Goal: Book appointment/travel/reservation

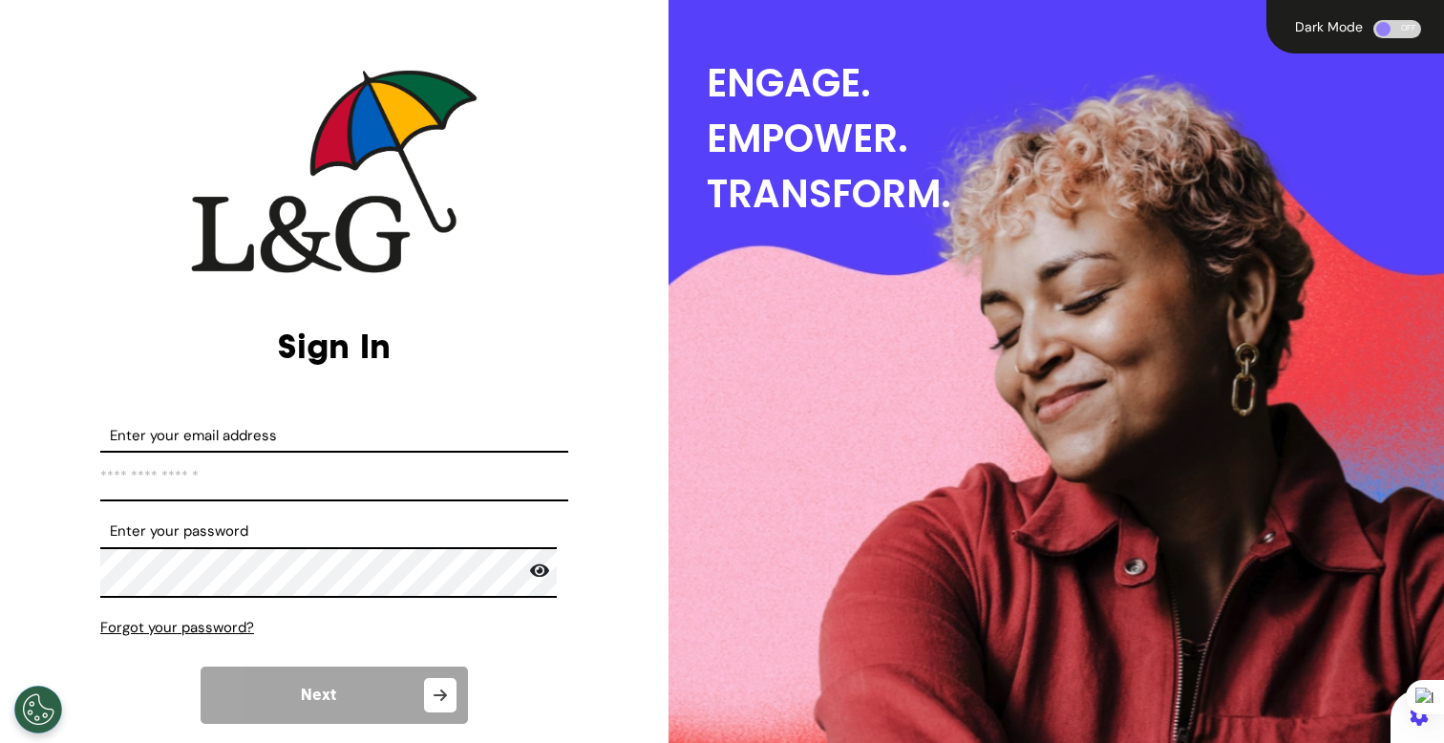
click at [349, 479] on input "Enter your email address" at bounding box center [334, 476] width 468 height 51
type input "**********"
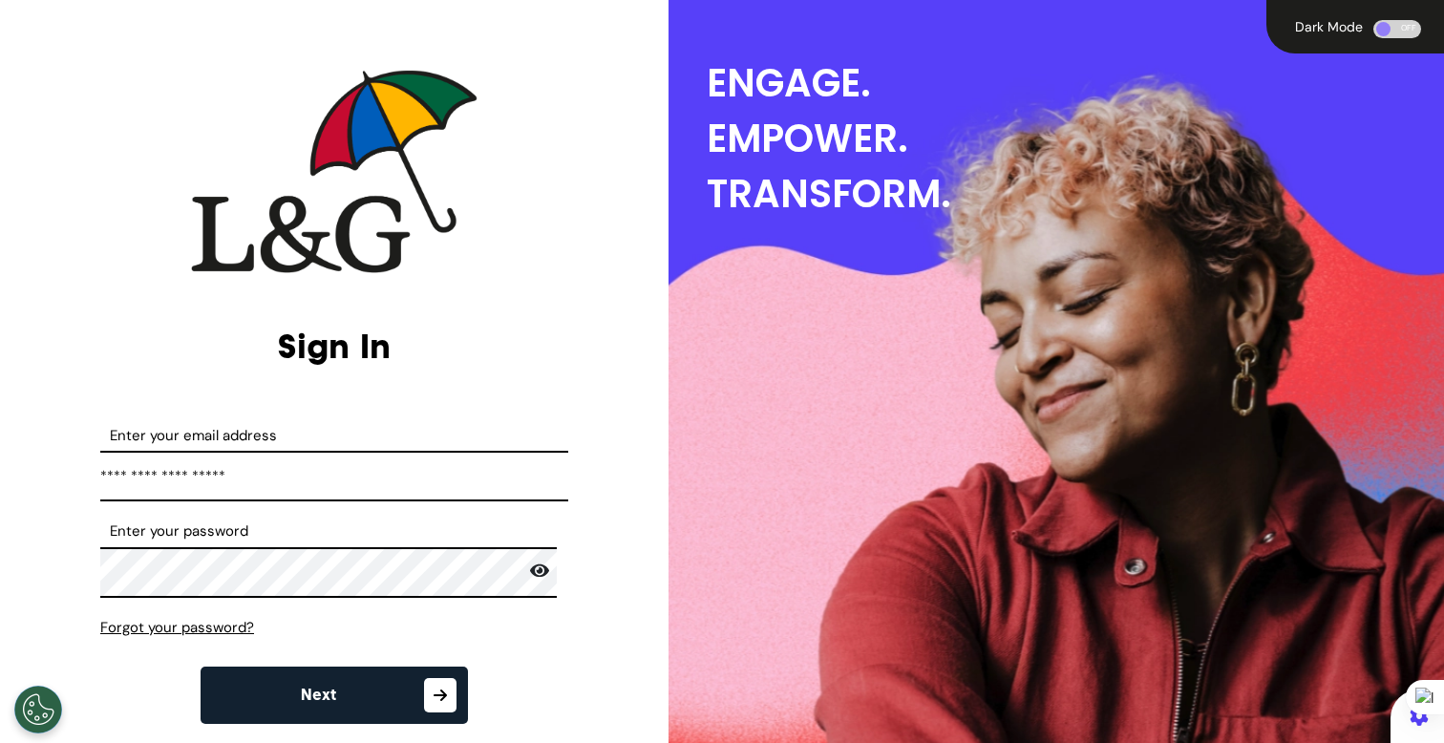
click at [392, 676] on button "Next" at bounding box center [334, 695] width 267 height 57
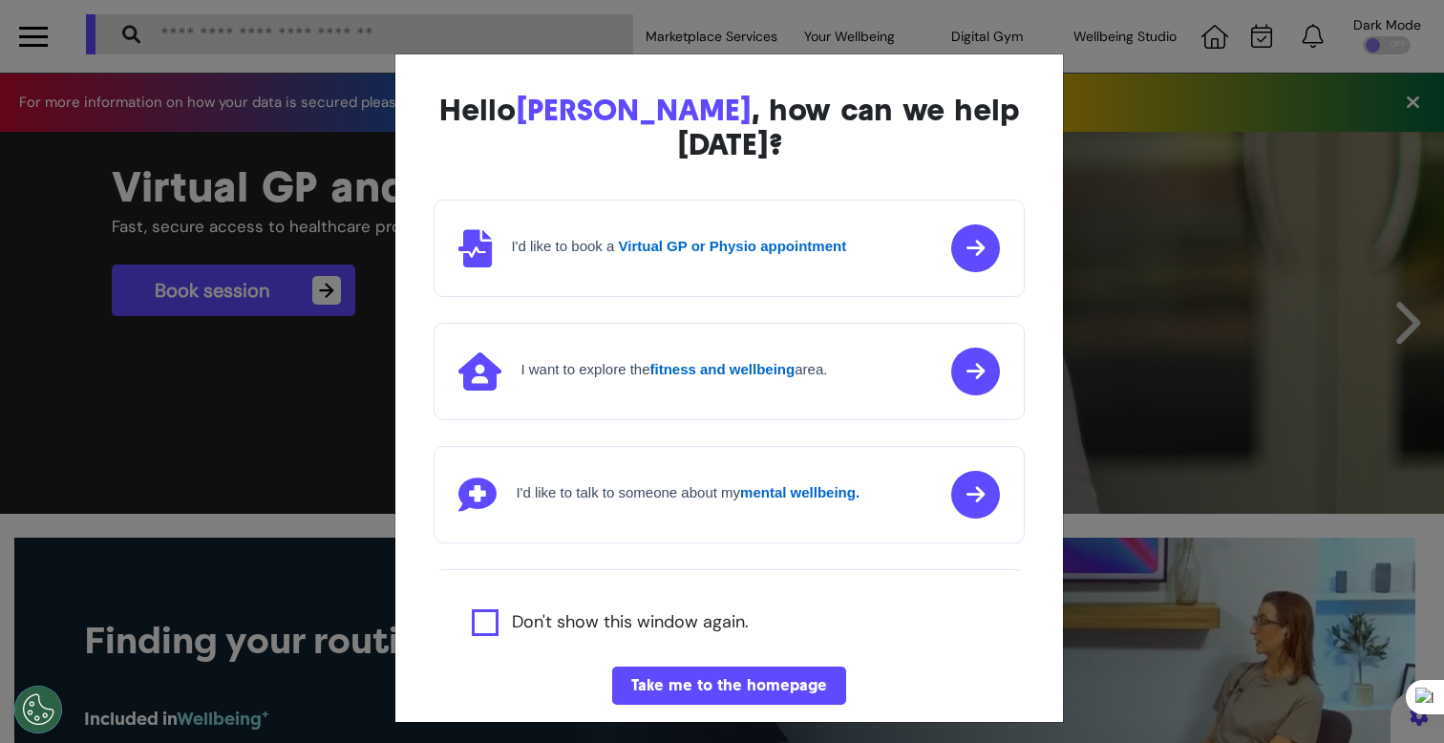
scroll to position [0, 721]
click at [247, 535] on div "Hello [PERSON_NAME] , how can we help [DATE]? I'd like to book a Virtual GP or …" at bounding box center [722, 371] width 1444 height 743
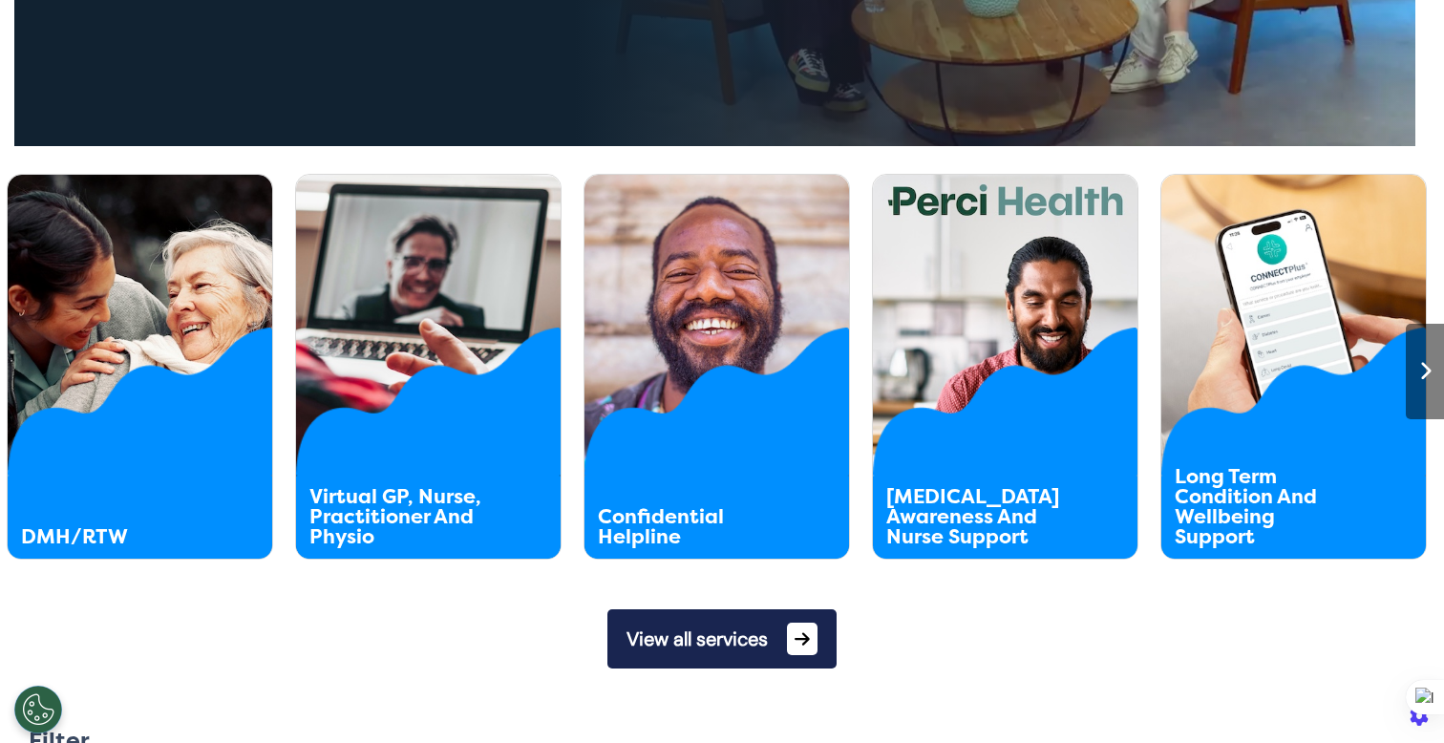
click at [676, 661] on button "View all services" at bounding box center [721, 638] width 229 height 59
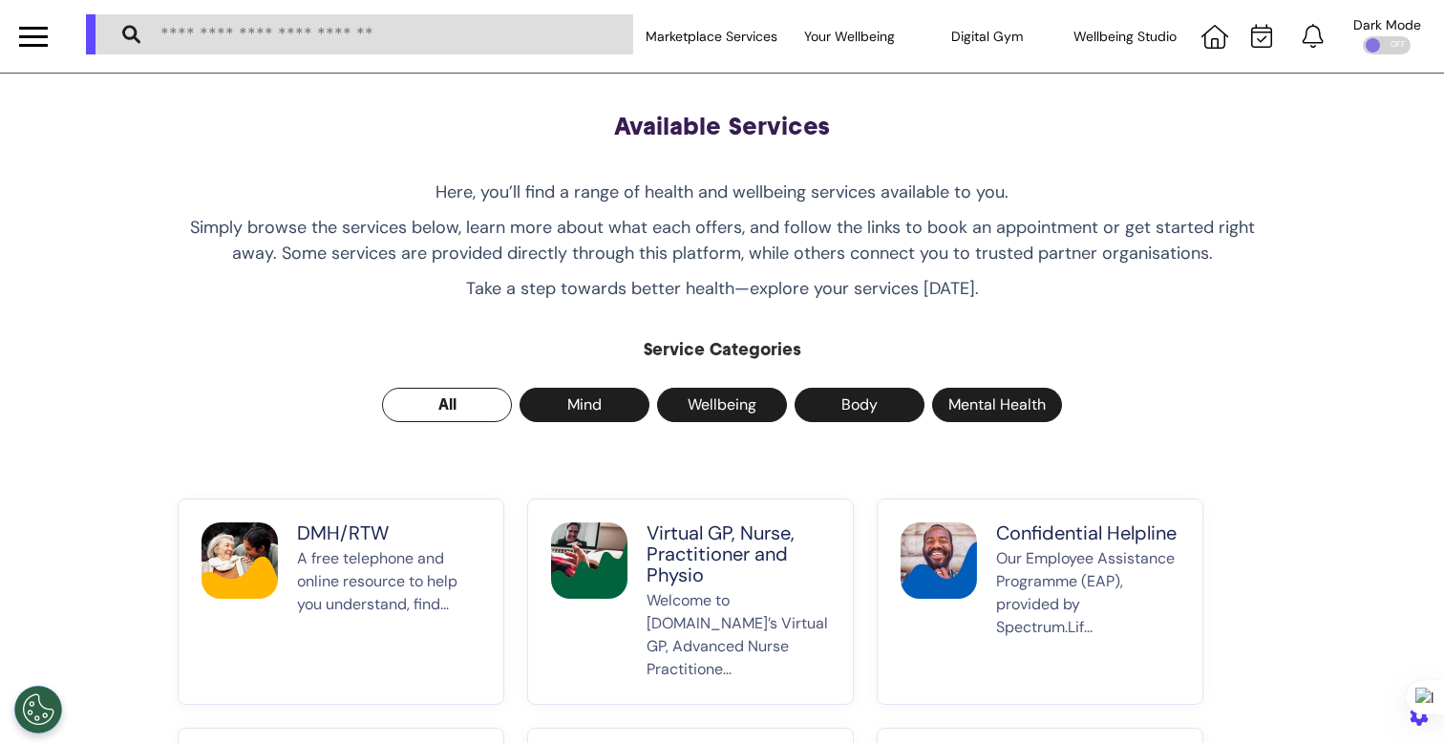
click at [325, 564] on p "A free telephone and online resource to help you understand, find..." at bounding box center [388, 614] width 183 height 134
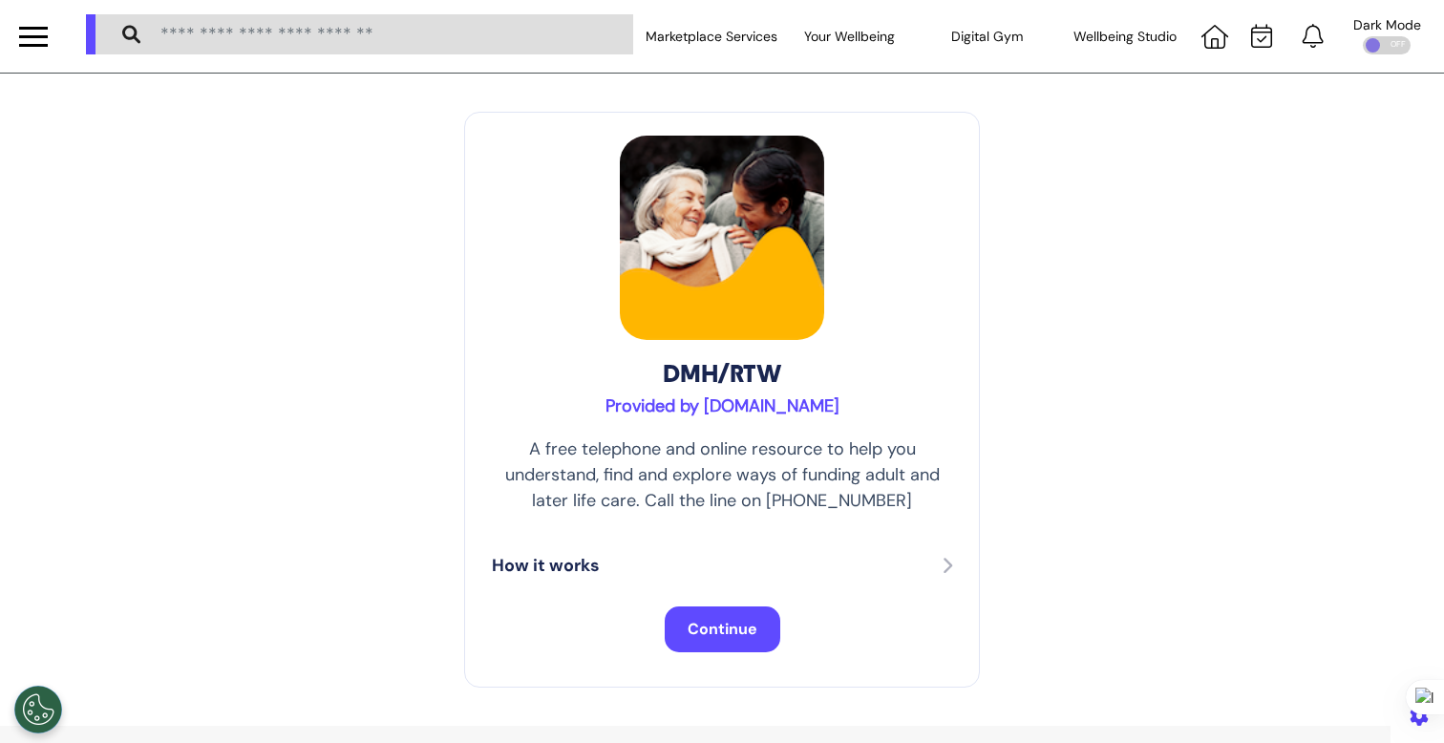
click at [689, 629] on span "Continue" at bounding box center [723, 629] width 70 height 20
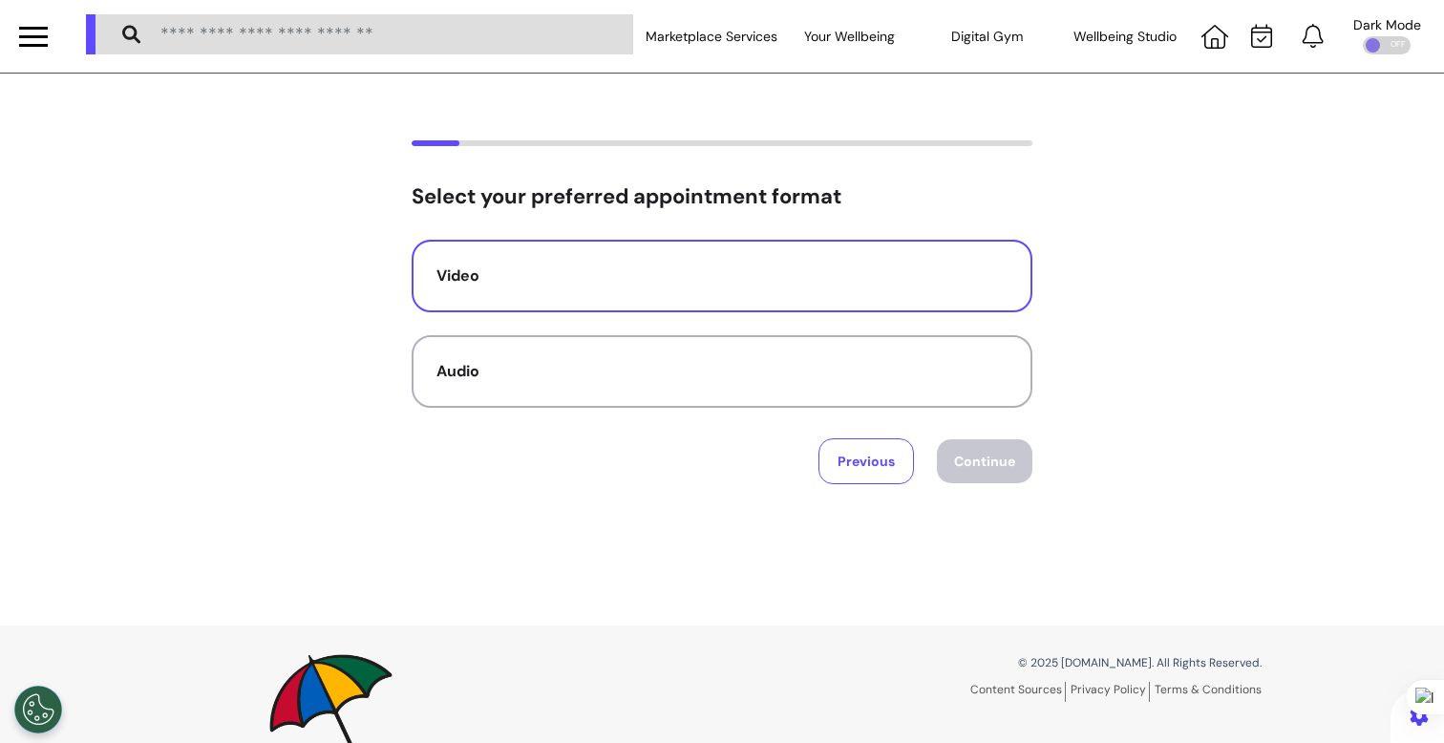
click at [644, 287] on div "Video" at bounding box center [721, 276] width 571 height 23
click at [994, 480] on button "Continue" at bounding box center [985, 461] width 96 height 44
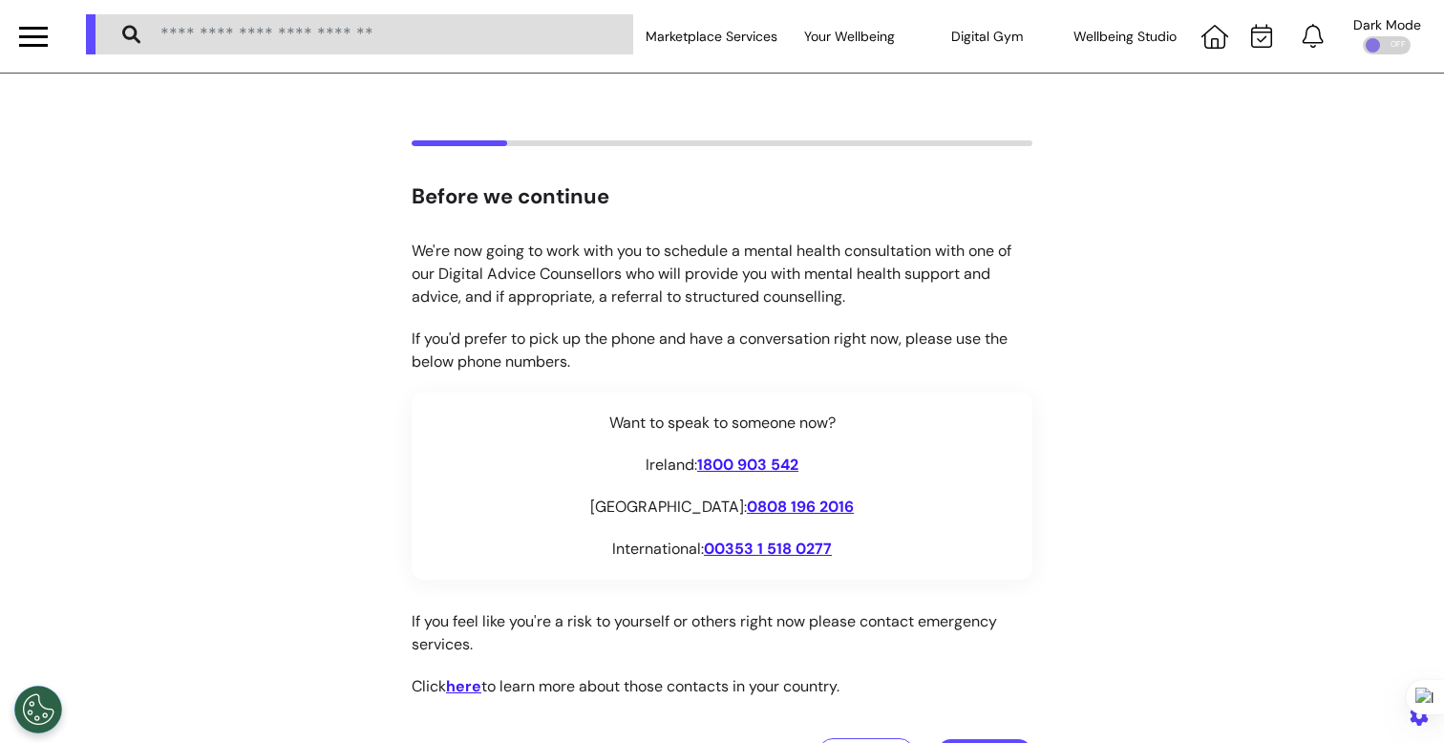
scroll to position [315, 0]
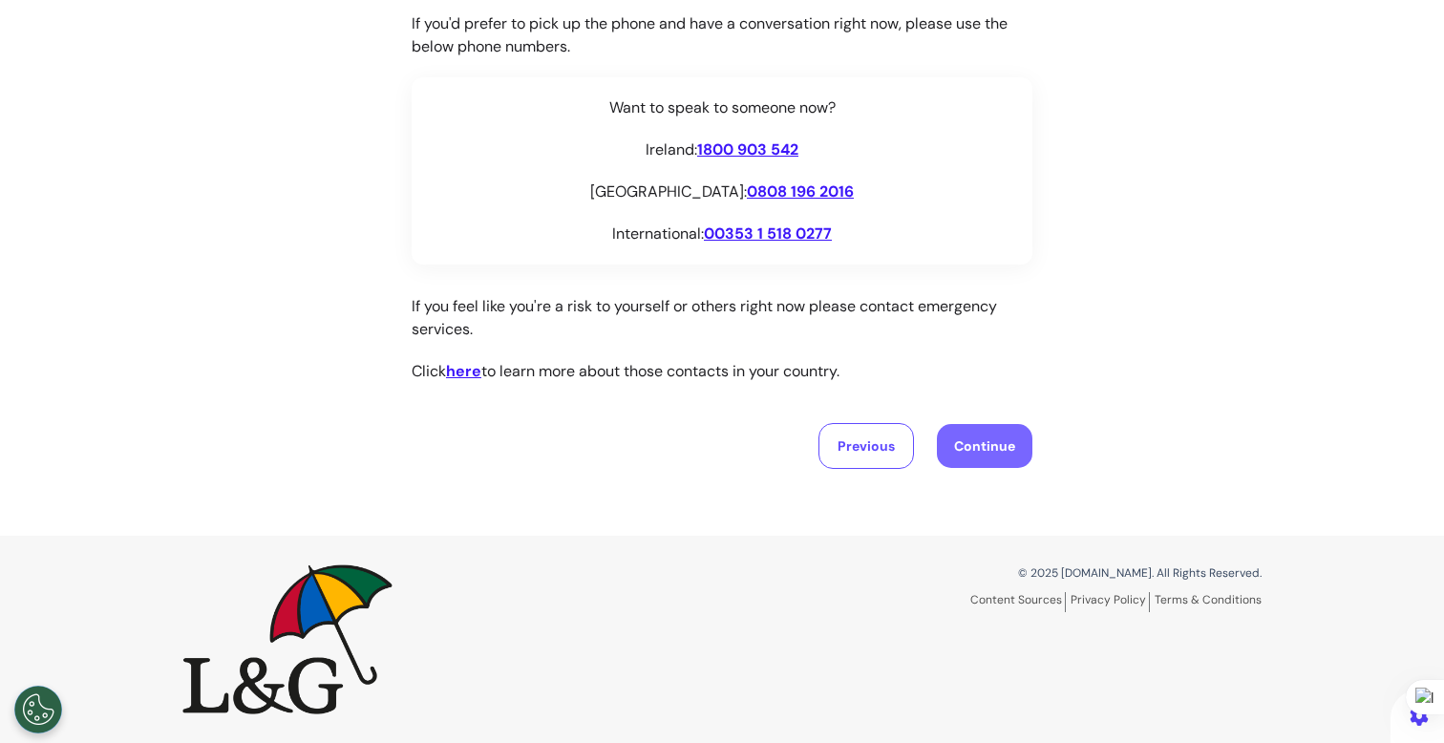
click at [966, 452] on button "Continue" at bounding box center [985, 446] width 96 height 44
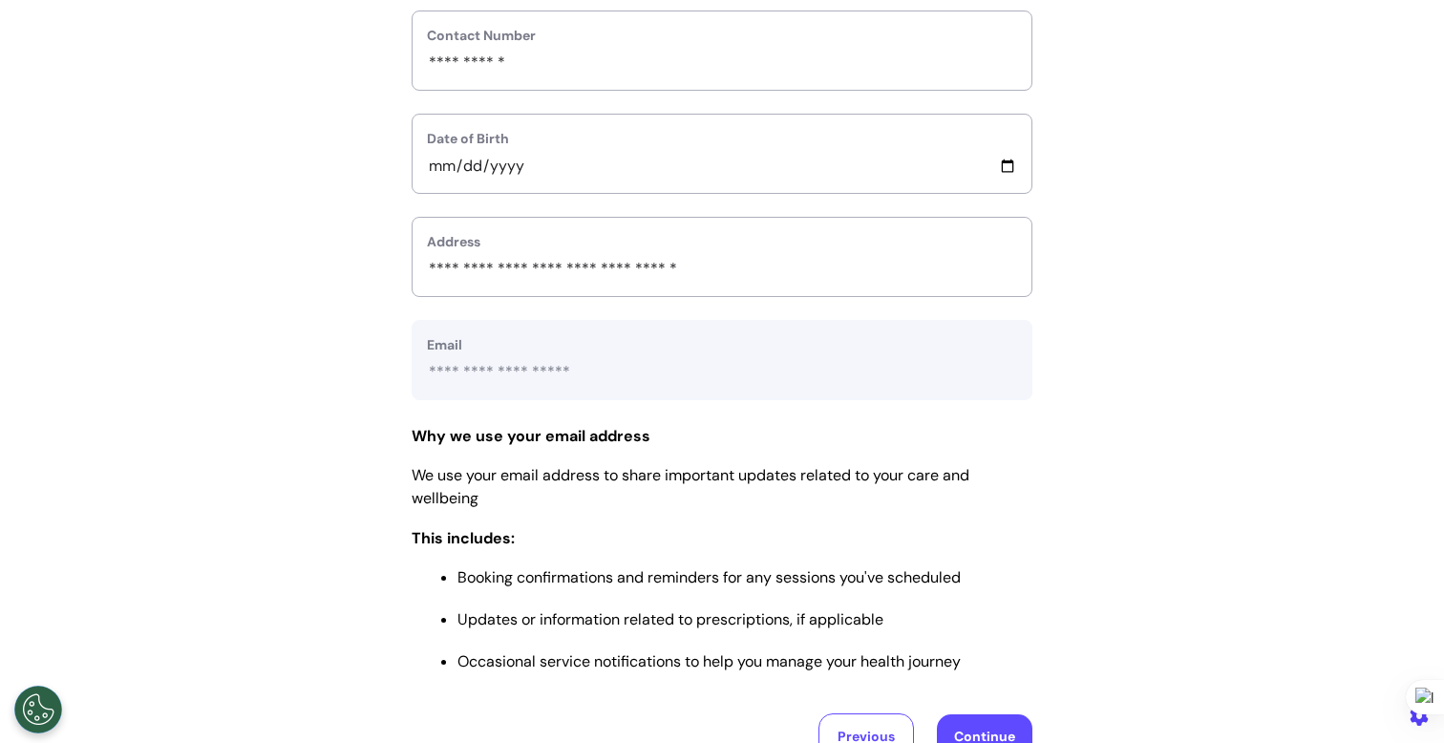
scroll to position [869, 0]
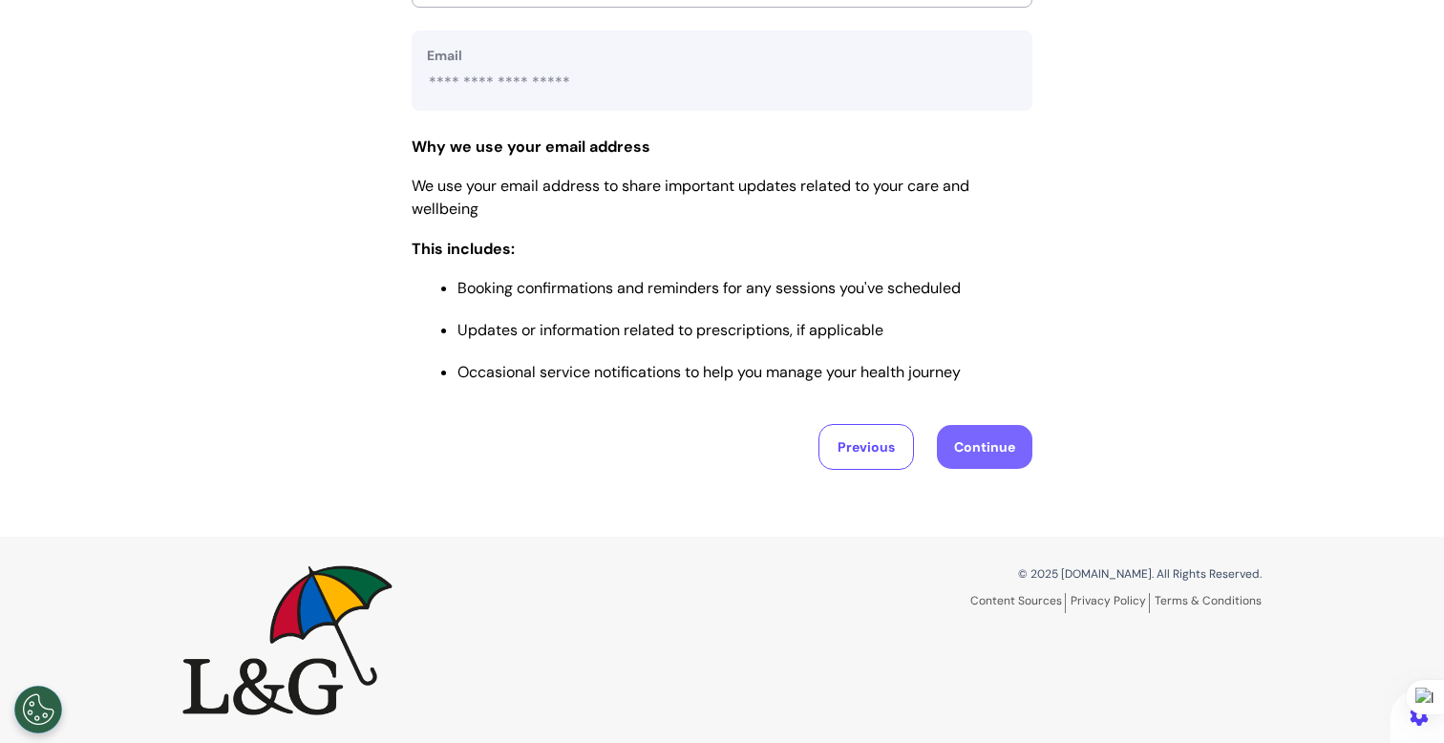
click at [973, 461] on button "Continue" at bounding box center [985, 447] width 96 height 44
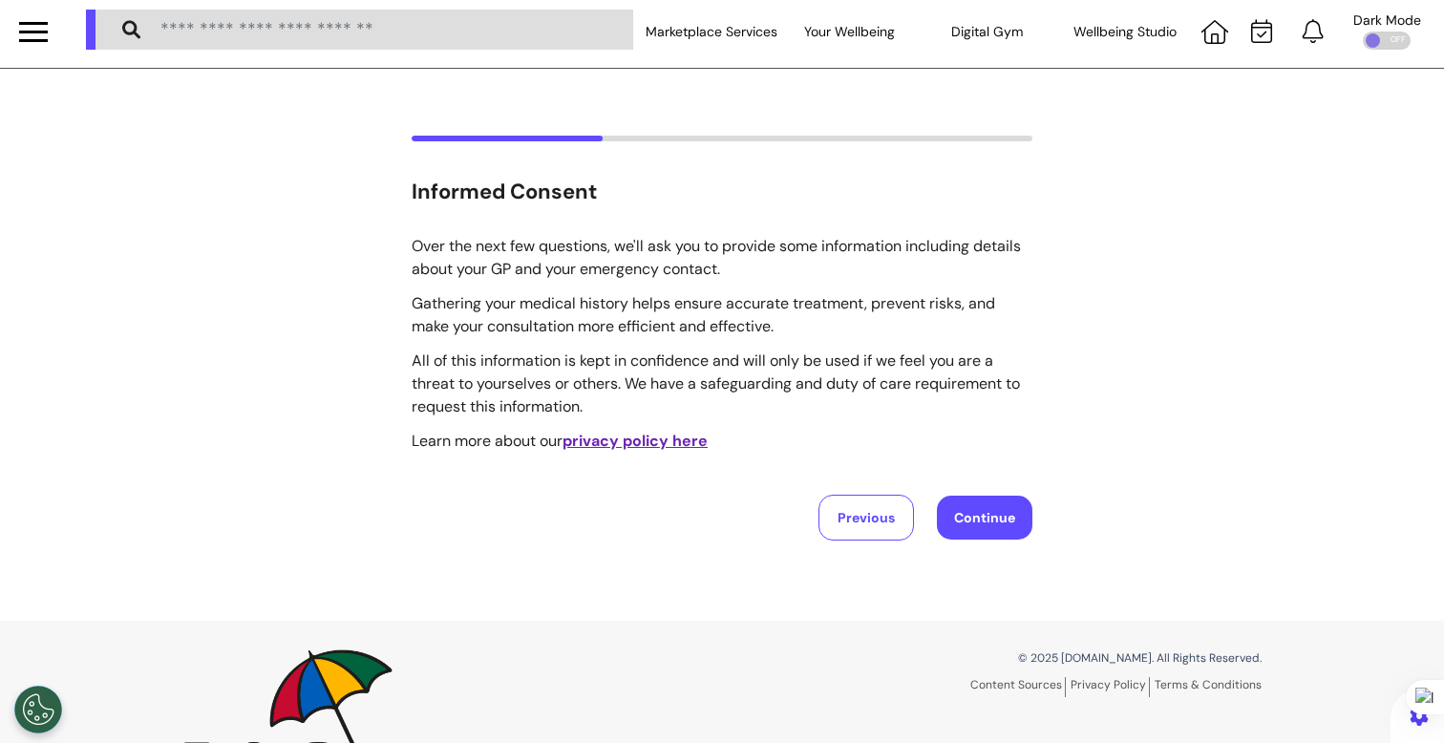
scroll to position [0, 0]
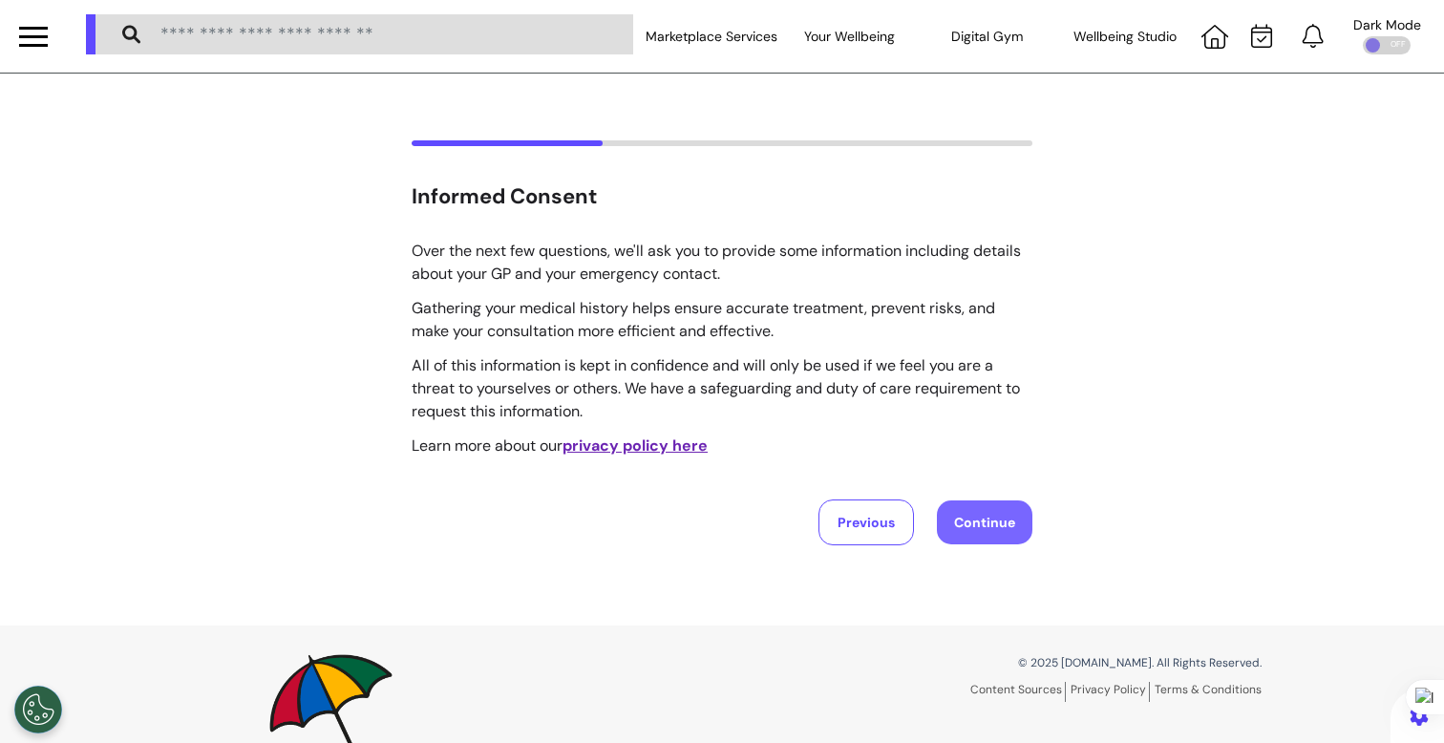
click at [949, 540] on button "Continue" at bounding box center [985, 522] width 96 height 44
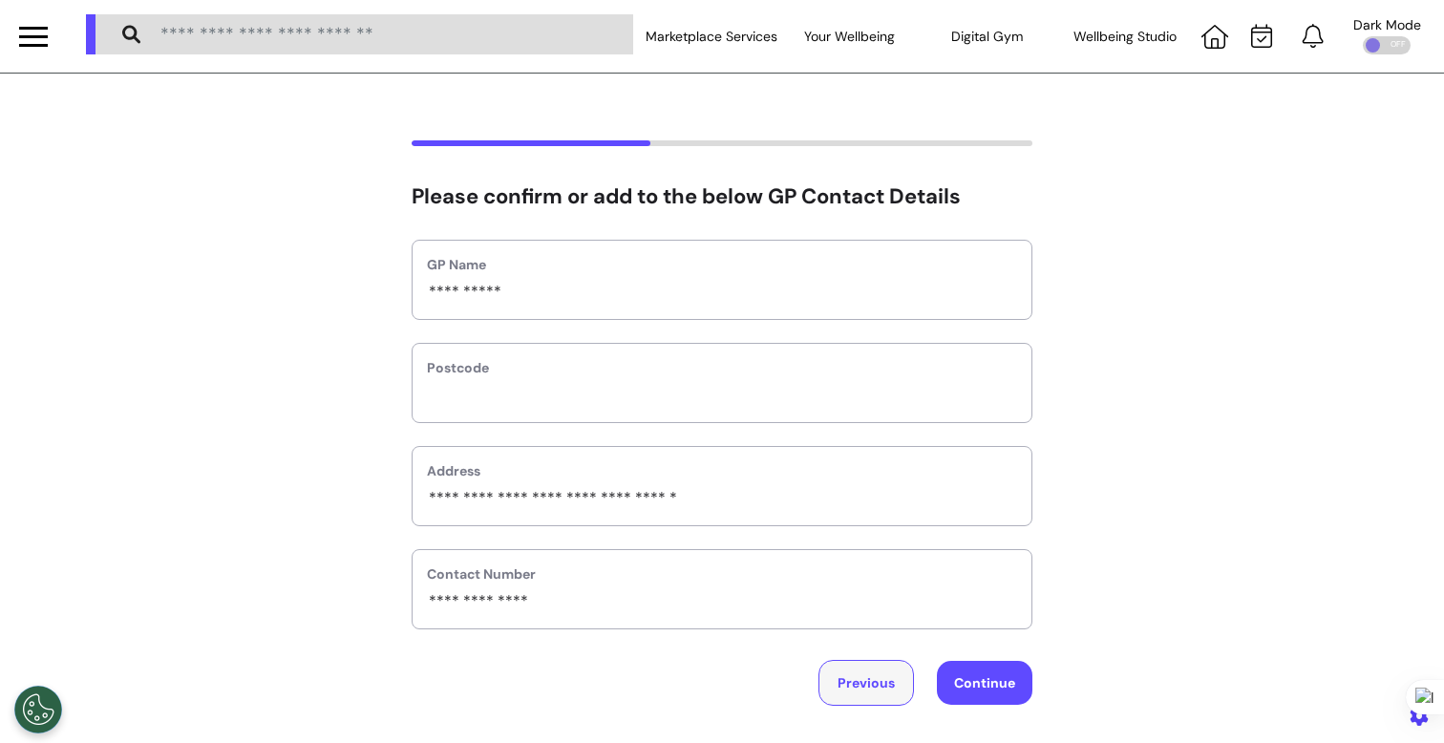
click at [854, 686] on button "Previous" at bounding box center [867, 683] width 96 height 46
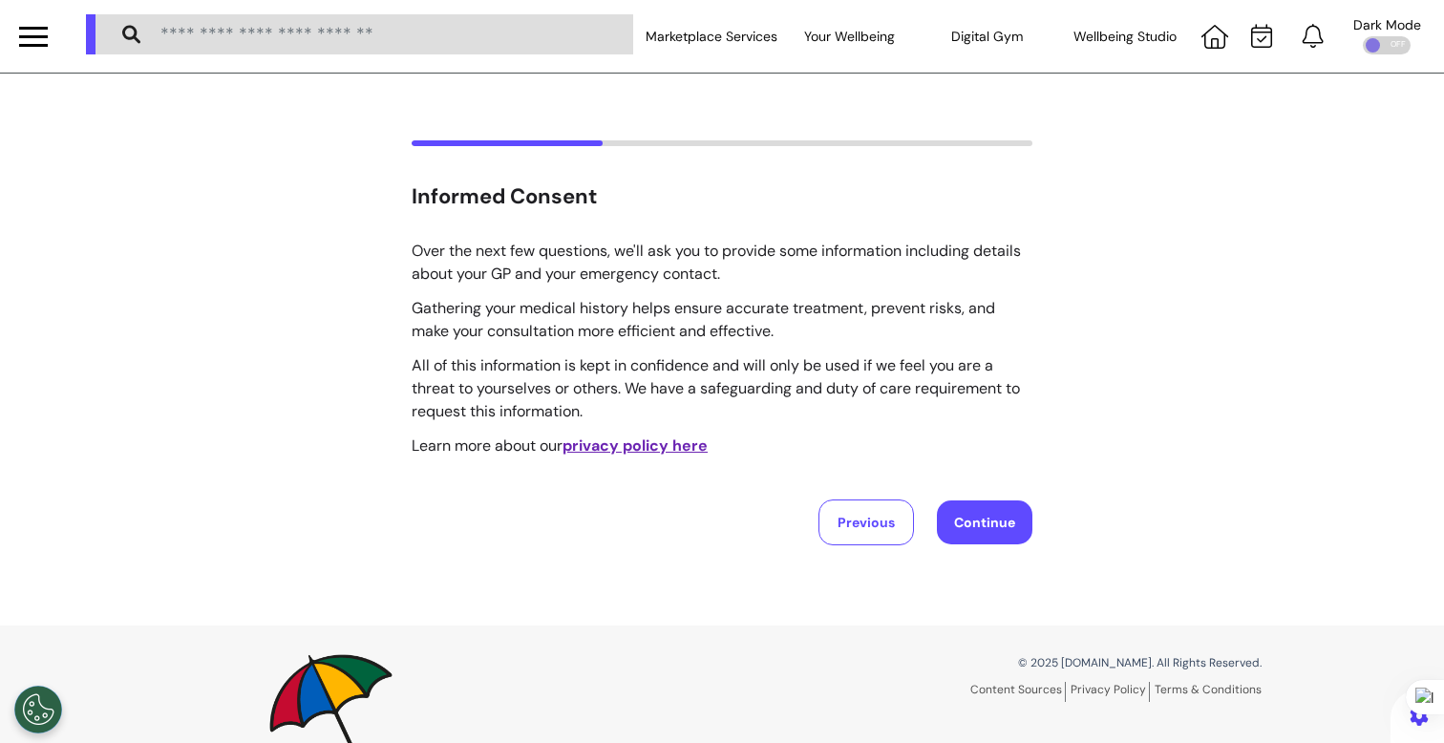
click at [990, 558] on div "Informed Consent Over the next few questions, we'll ask you to provide some inf…" at bounding box center [722, 350] width 1444 height 552
click at [992, 544] on div "Previous Continue" at bounding box center [722, 523] width 621 height 46
click at [997, 535] on button "Continue" at bounding box center [985, 522] width 96 height 44
